Goal: Book appointment/travel/reservation

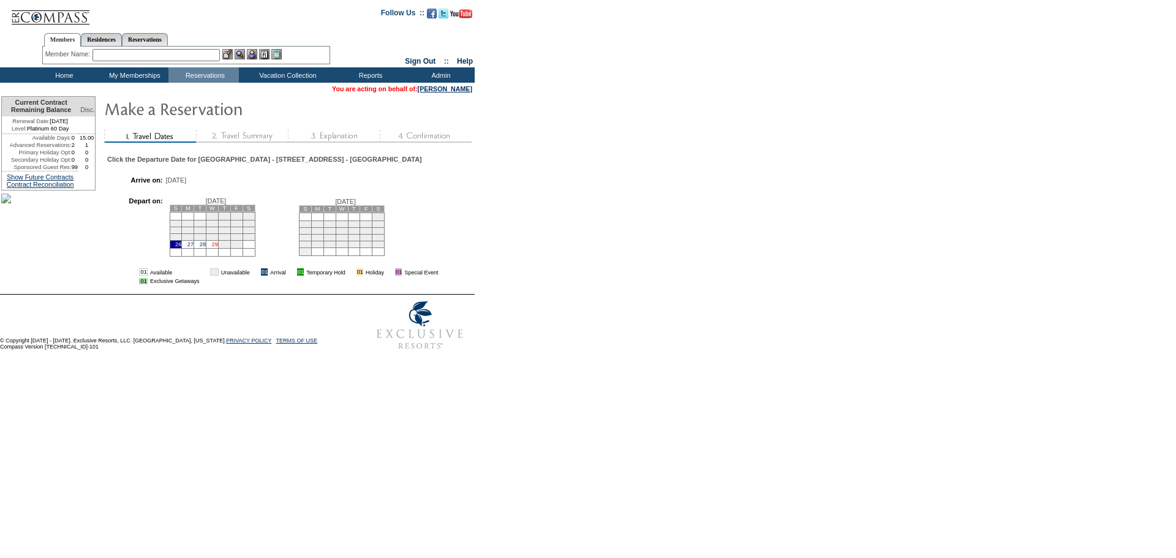
click at [218, 247] on link "29" at bounding box center [215, 244] width 6 height 6
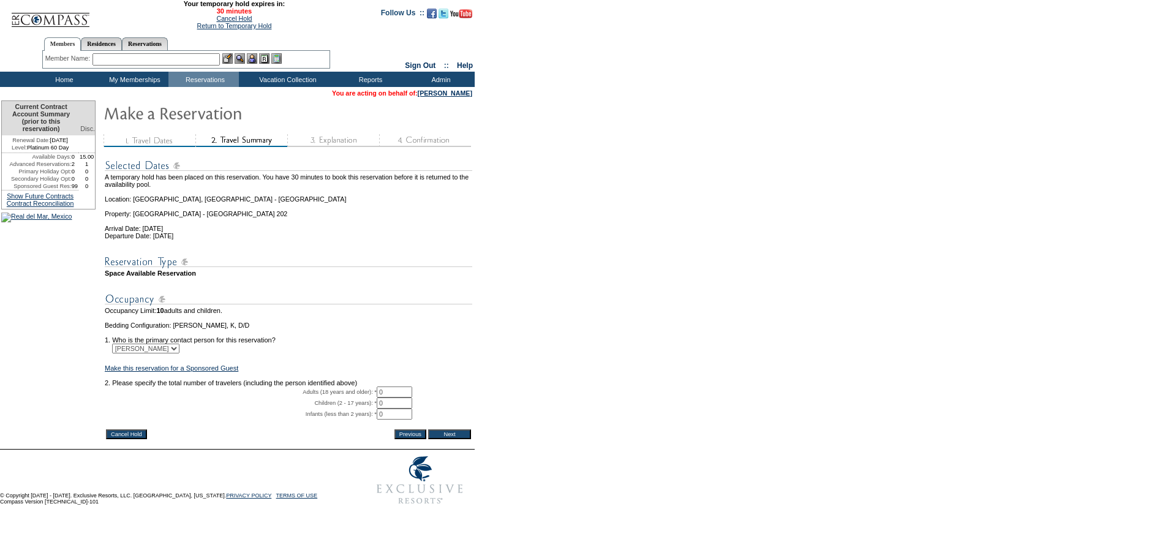
drag, startPoint x: 392, startPoint y: 410, endPoint x: 353, endPoint y: 409, distance: 38.6
click at [353, 398] on tr "Adults (18 years and older): * 0 * *" at bounding box center [289, 392] width 368 height 11
type input "2"
click at [444, 439] on input "Next" at bounding box center [449, 434] width 43 height 10
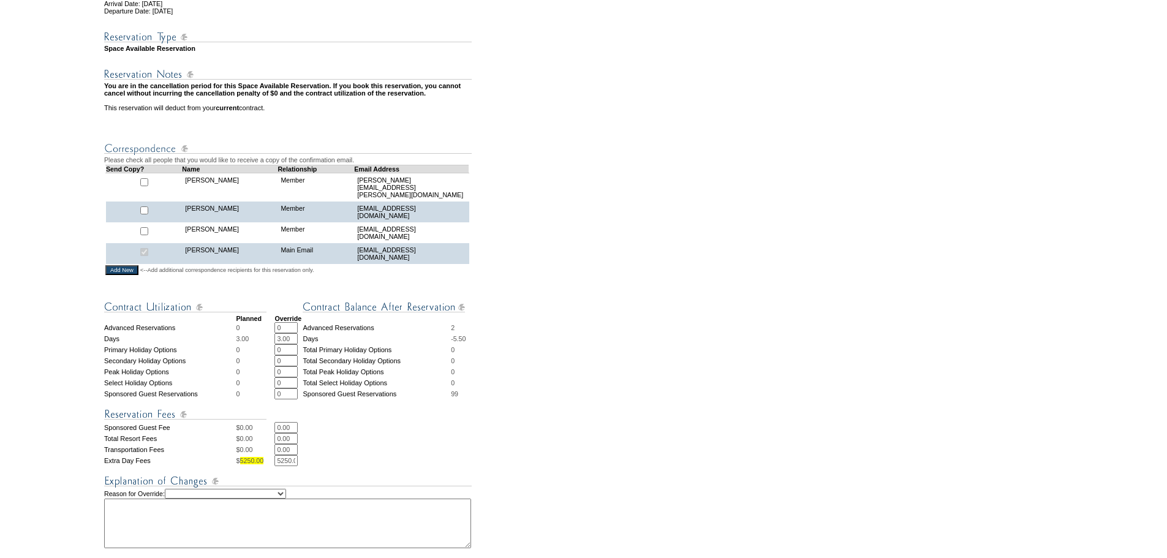
scroll to position [306, 0]
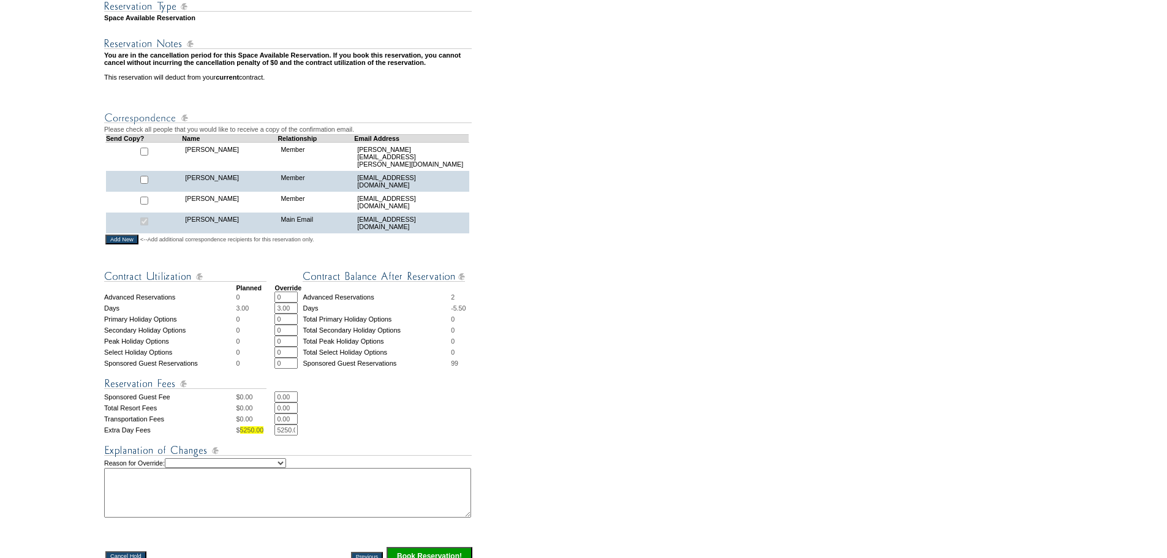
click at [286, 468] on select "Creating Continuous Stay Days Rebooked After Cancellation Editing Occupant Expe…" at bounding box center [225, 463] width 121 height 10
select select "1038"
click at [176, 468] on select "Creating Continuous Stay Days Rebooked After Cancellation Editing Occupant Expe…" at bounding box center [225, 463] width 121 height 10
click at [300, 513] on textarea at bounding box center [287, 493] width 367 height 50
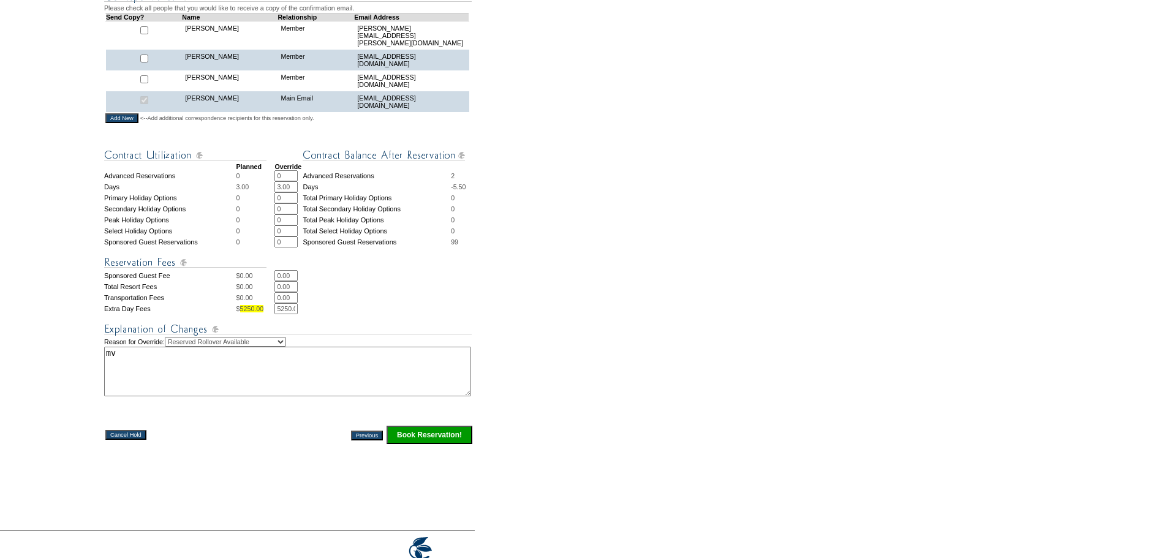
scroll to position [429, 0]
type textarea "mv"
click at [467, 443] on input "Book Reservation!" at bounding box center [430, 434] width 86 height 18
